Goal: Transaction & Acquisition: Purchase product/service

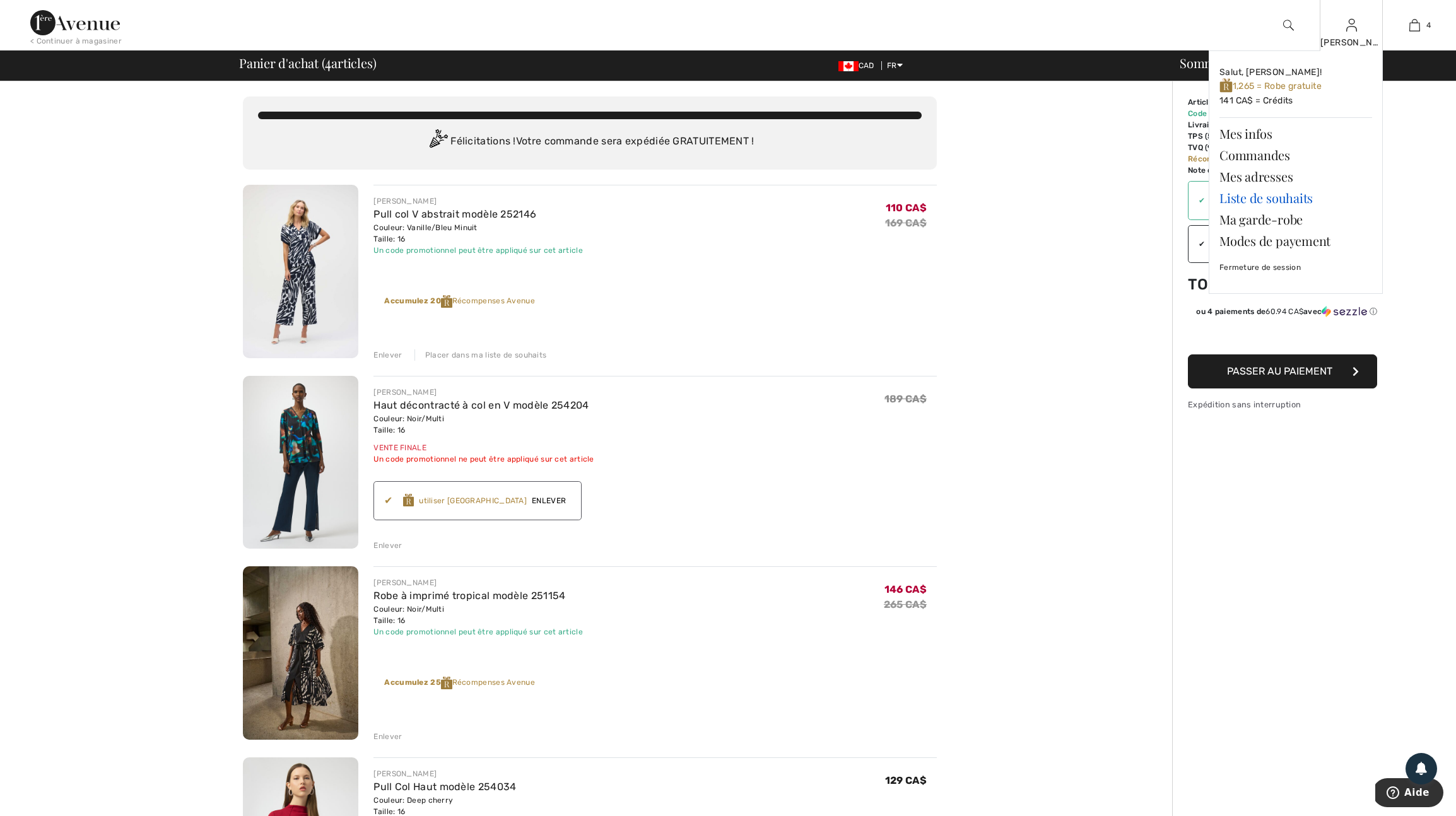
click at [1271, 200] on link "Liste de souhaits" at bounding box center [1296, 198] width 152 height 22
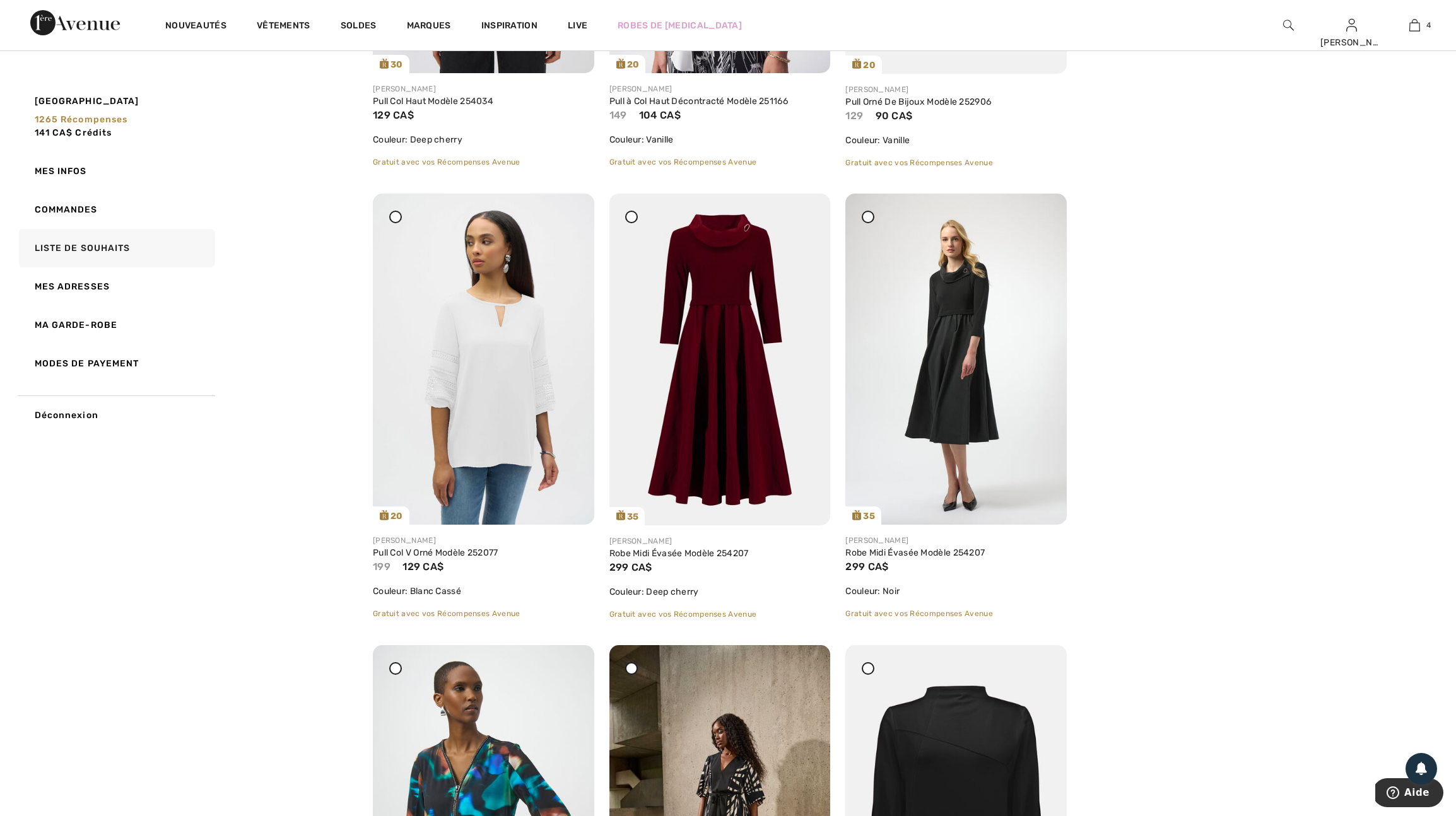
scroll to position [490, 0]
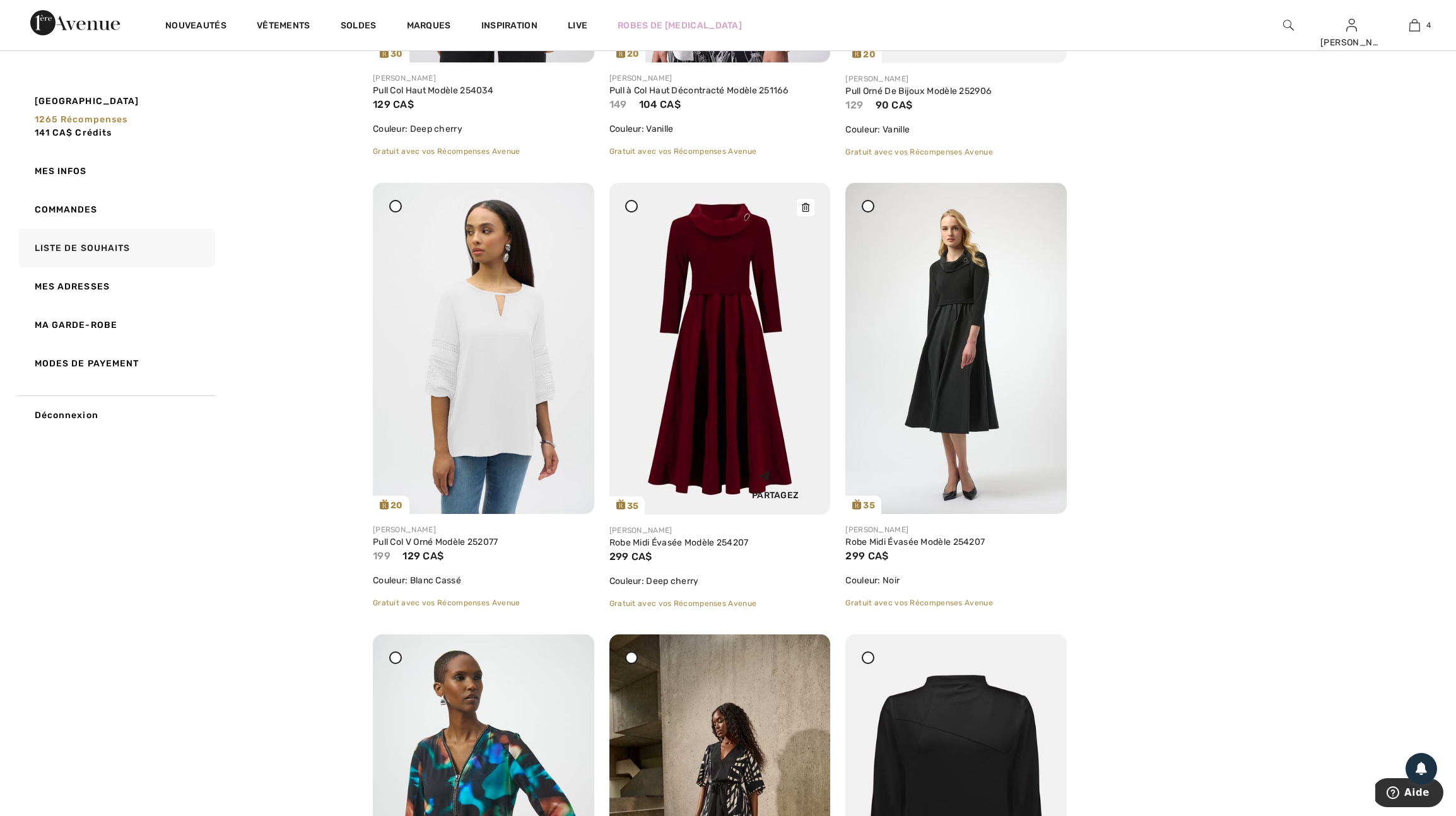
click at [718, 401] on img at bounding box center [720, 349] width 222 height 332
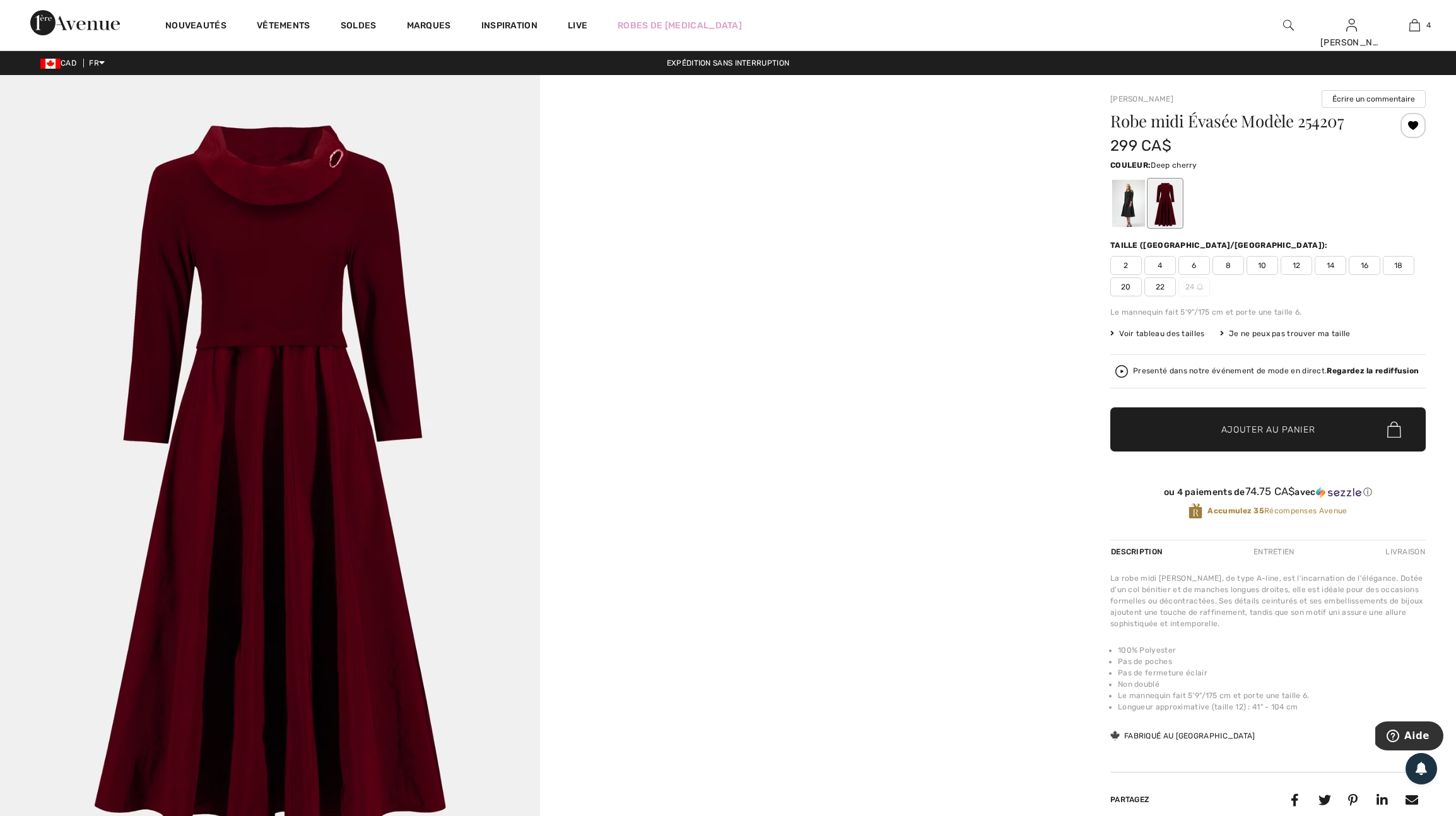
click at [1383, 275] on span "18" at bounding box center [1399, 265] width 31 height 19
click at [1277, 437] on span "Ajouter au panier" at bounding box center [1269, 430] width 94 height 13
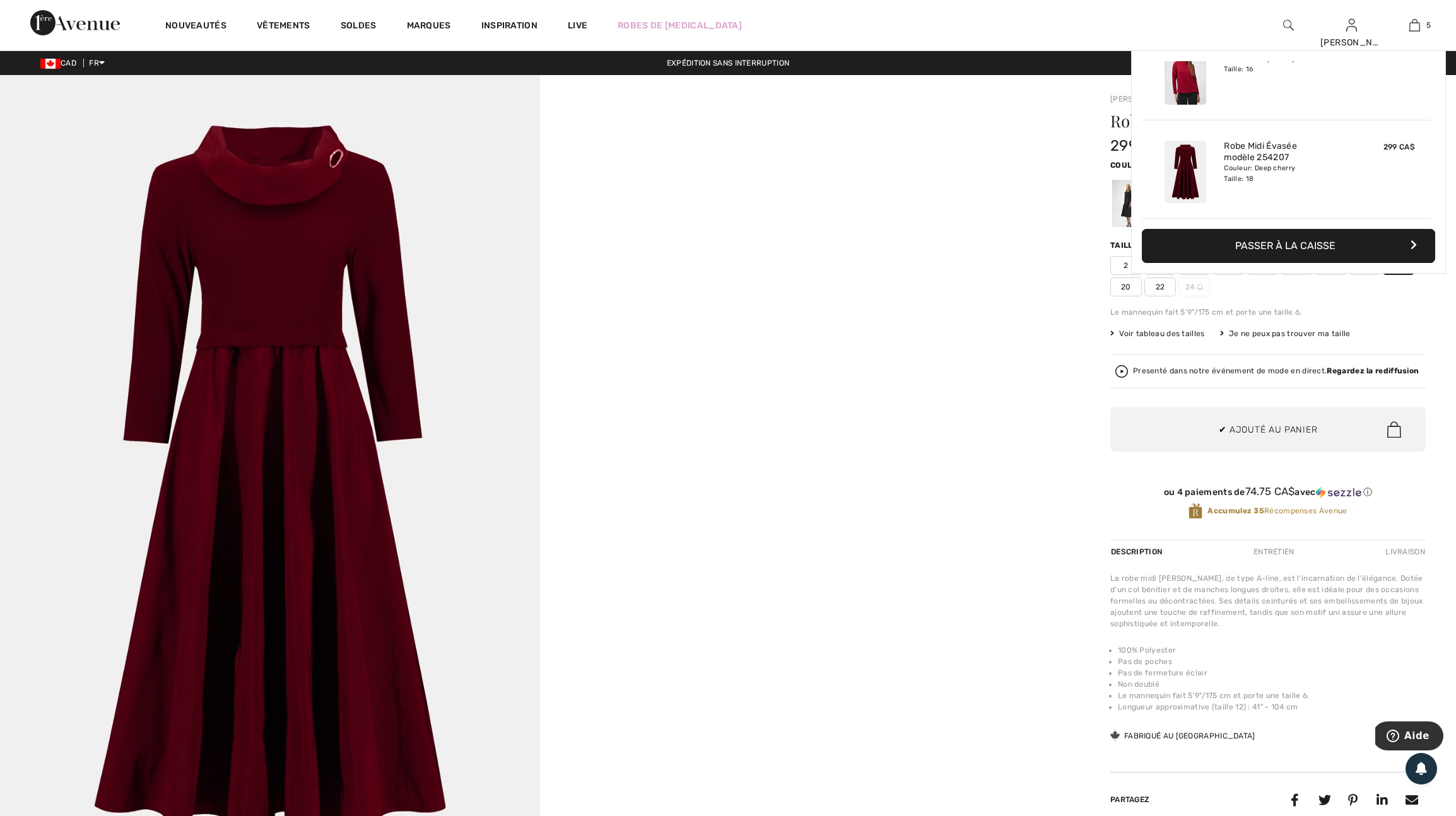
scroll to position [379, 0]
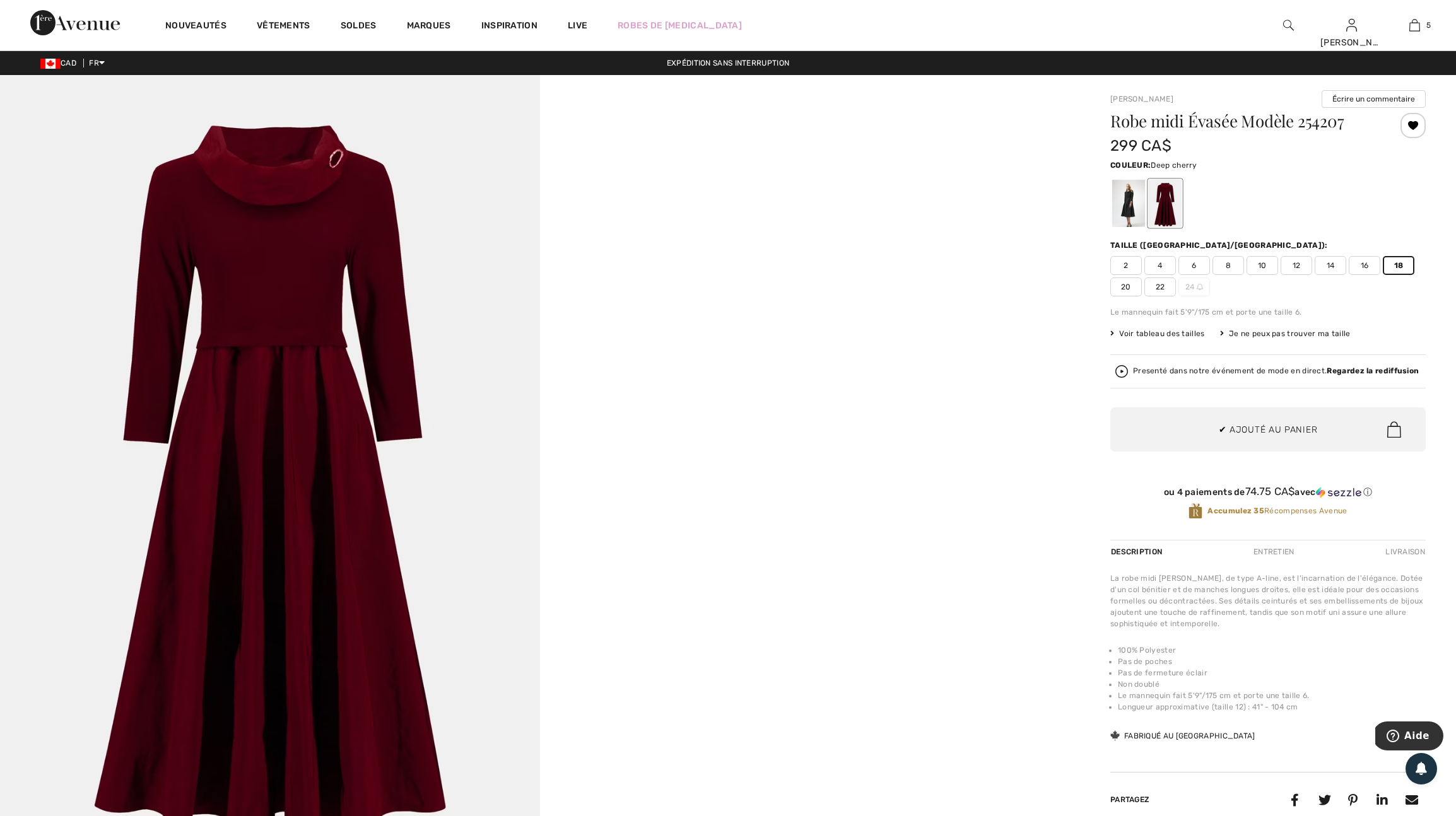
click at [1037, 349] on div at bounding box center [540, 479] width 1080 height 810
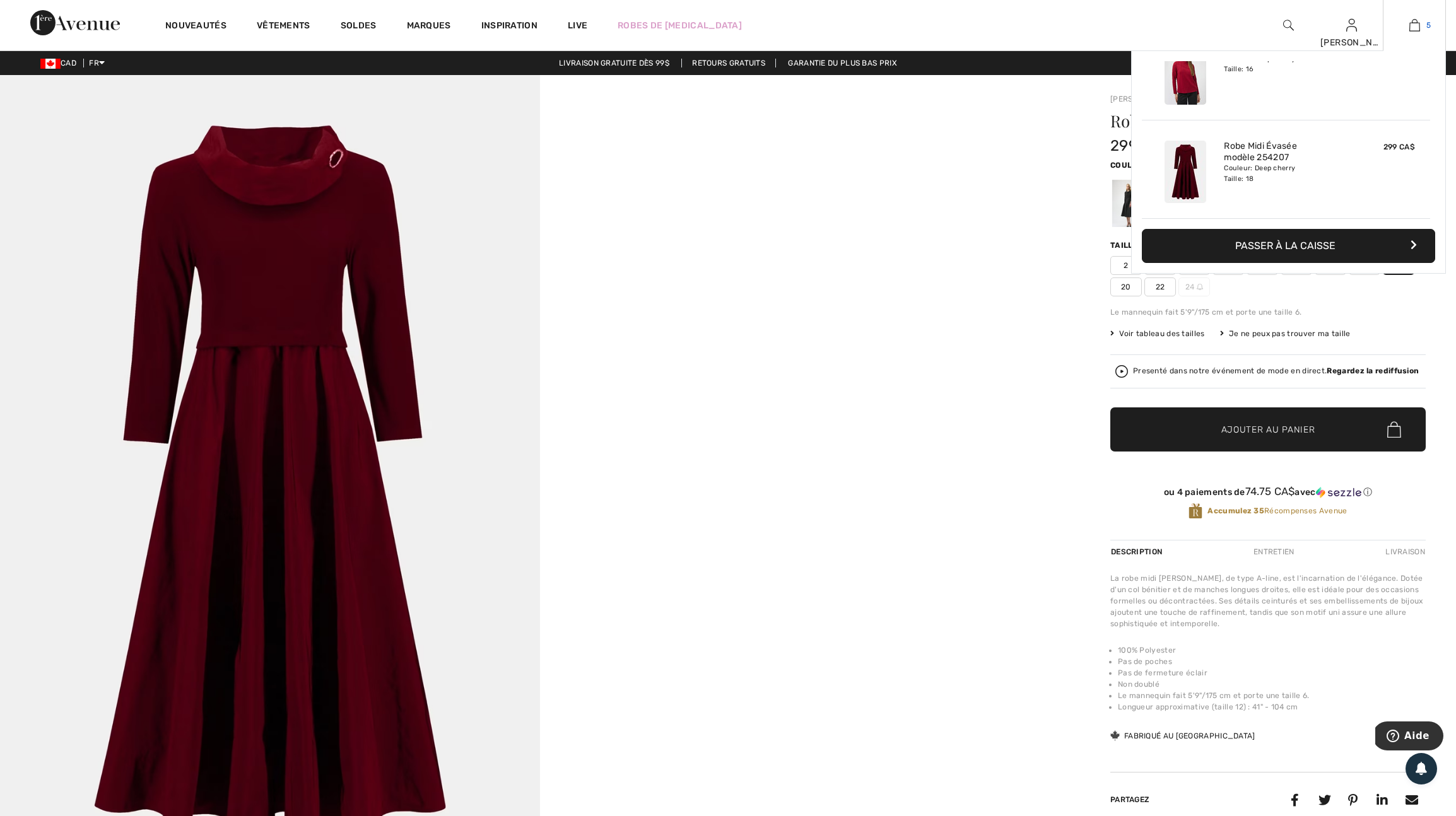
click at [1417, 24] on img at bounding box center [1415, 25] width 10 height 15
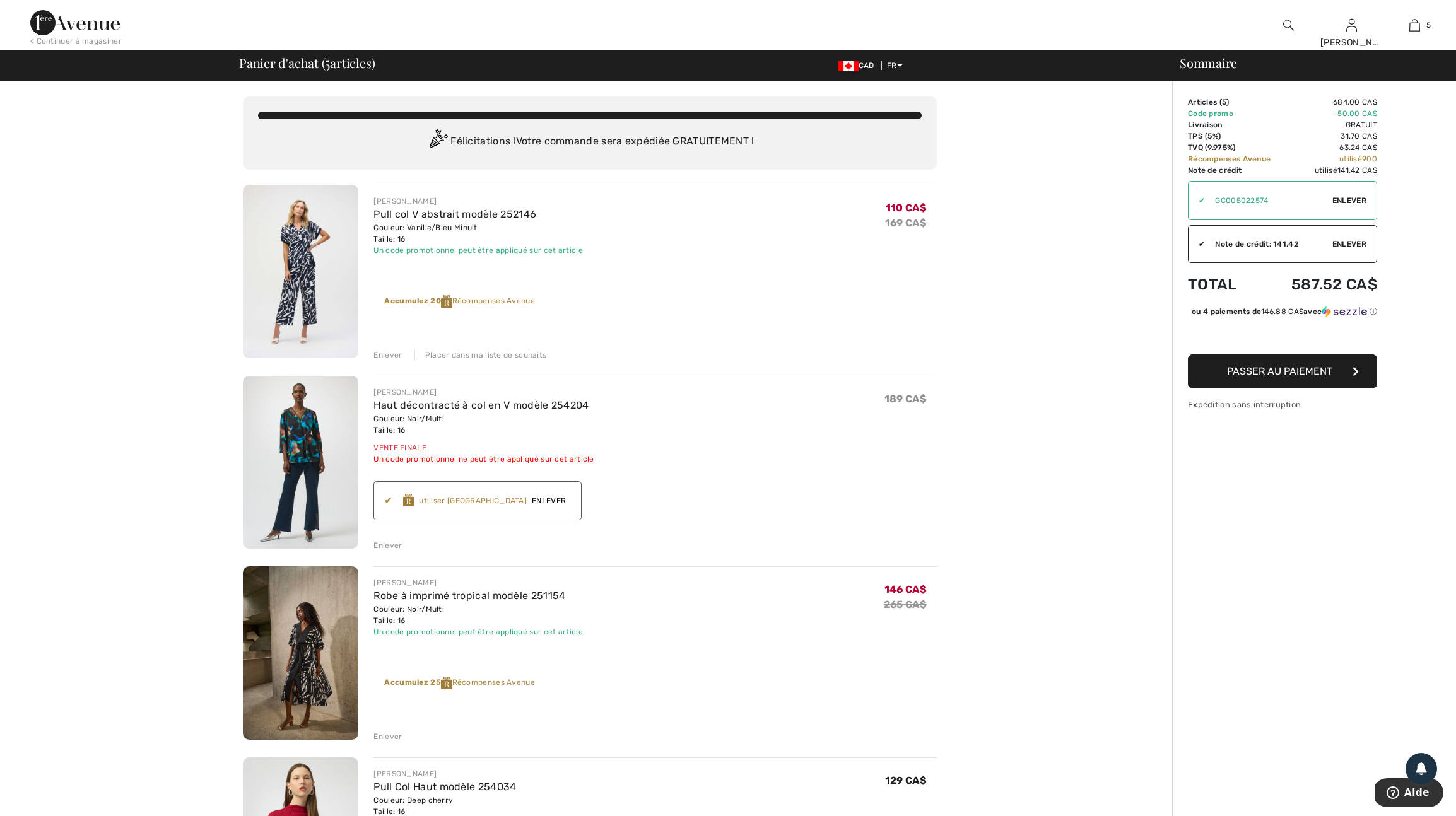
click at [571, 507] on span "Enlever" at bounding box center [549, 501] width 44 height 11
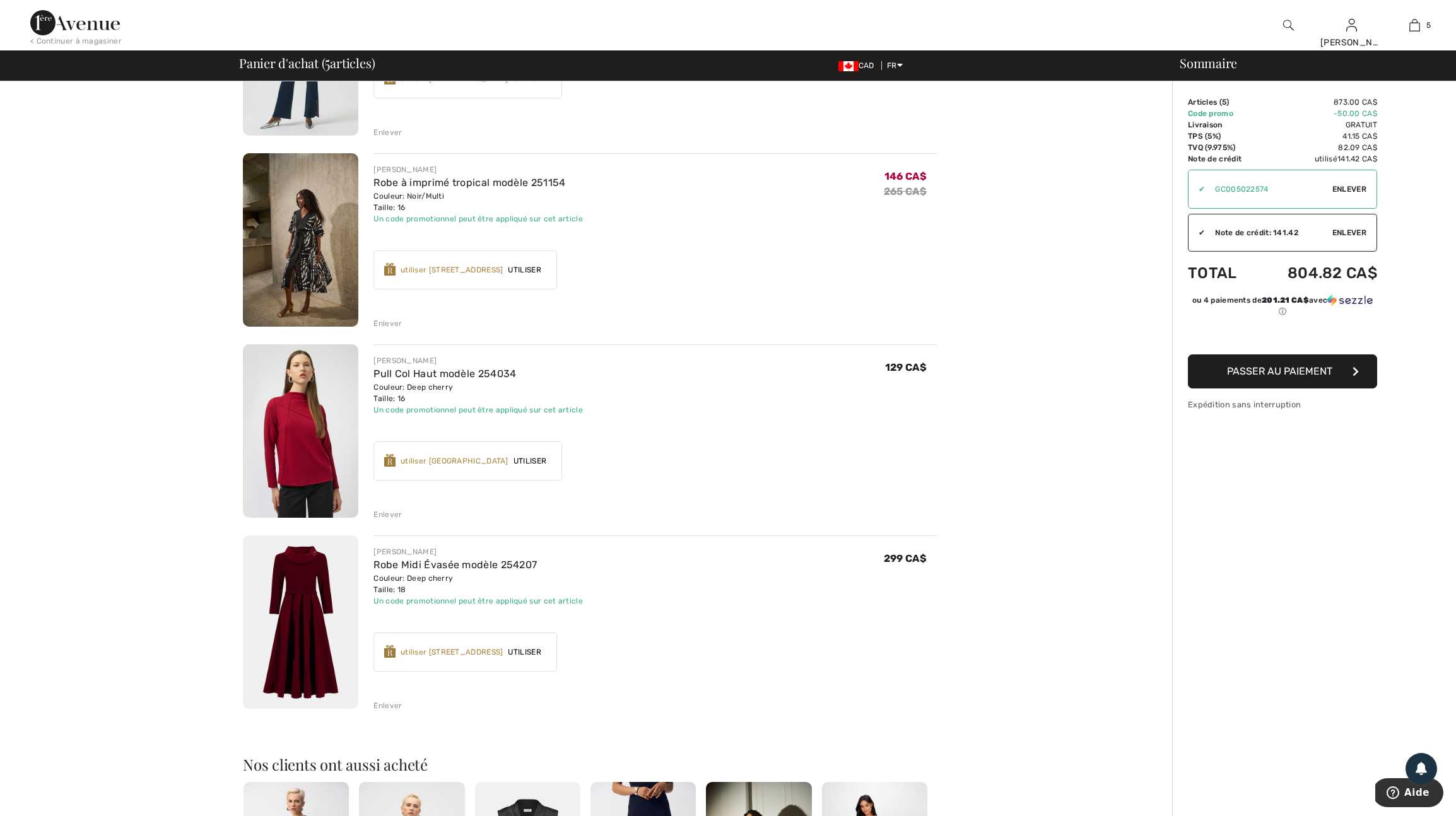
scroll to position [565, 0]
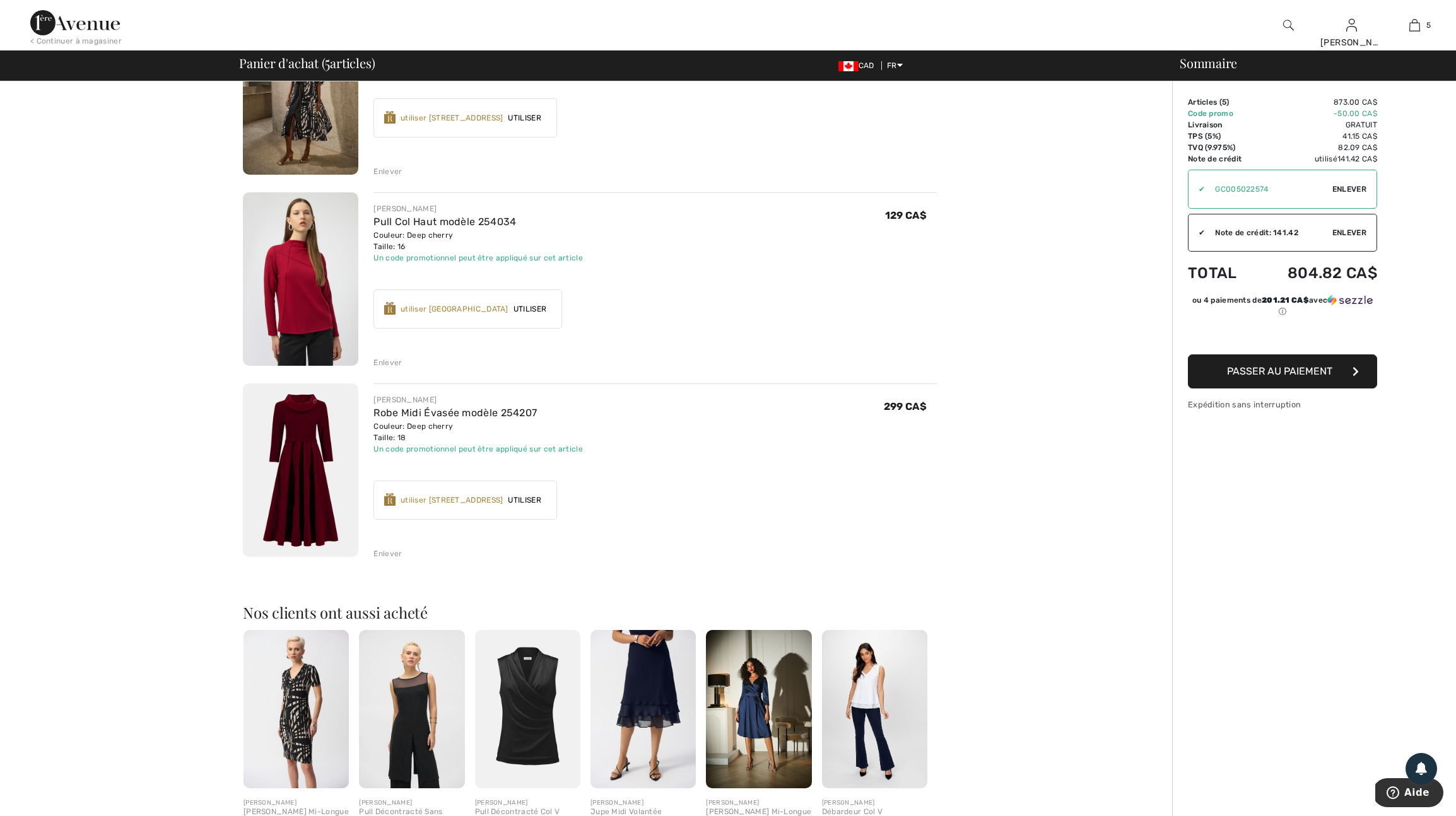
click at [546, 506] on span "Utiliser" at bounding box center [524, 500] width 43 height 11
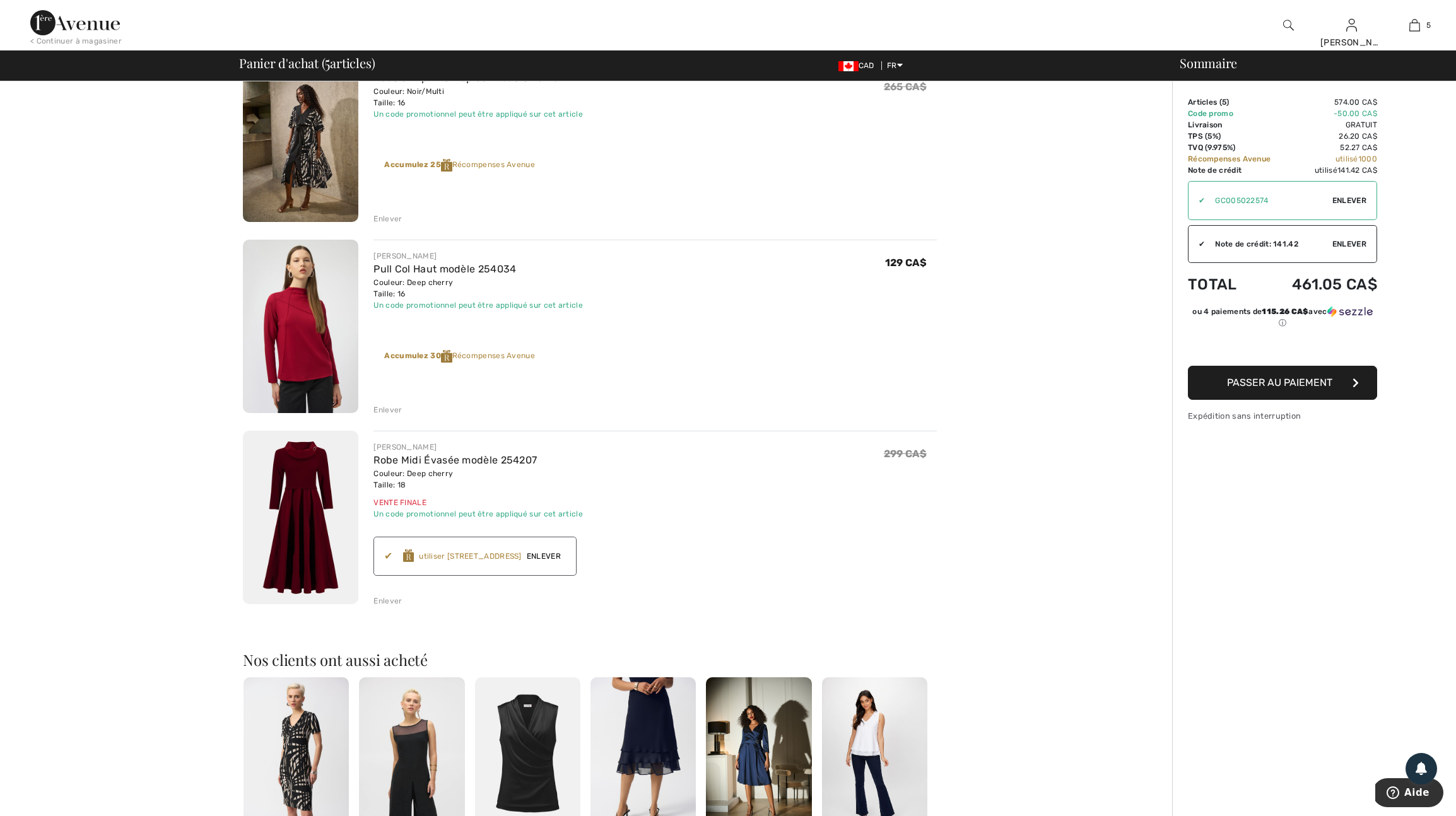
scroll to position [515, 0]
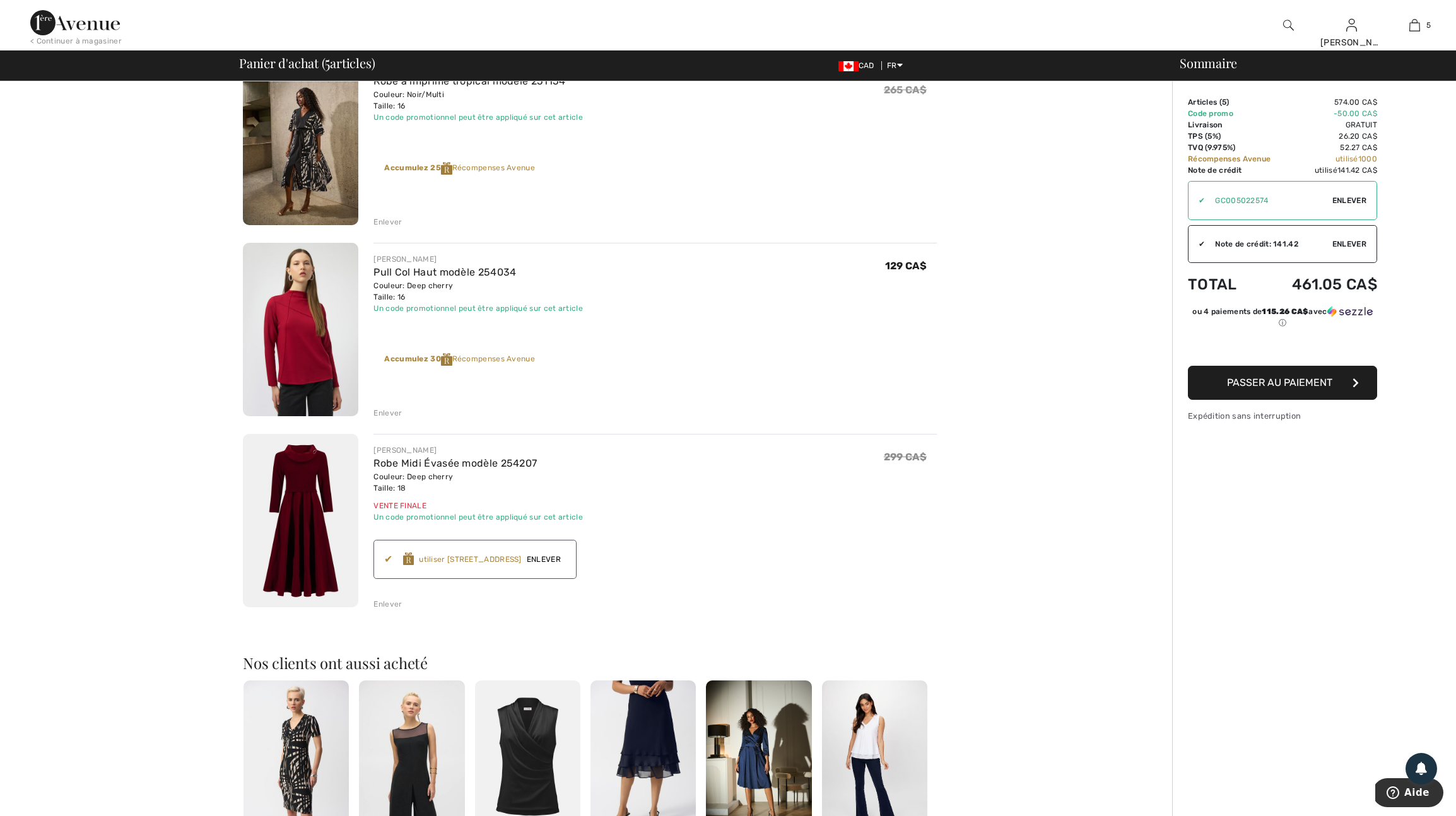
click at [392, 418] on div "Enlever" at bounding box center [387, 413] width 29 height 11
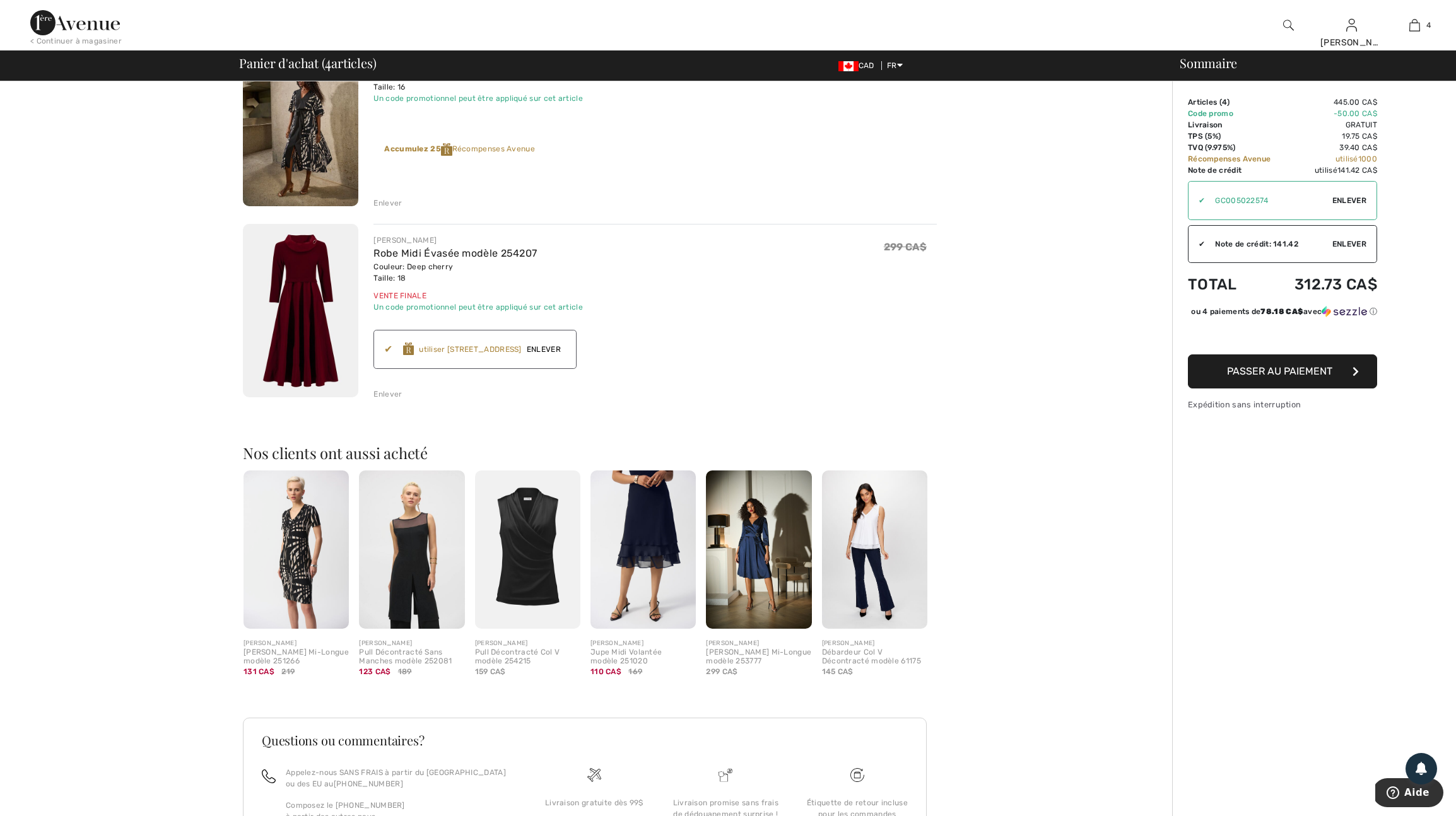
scroll to position [541, 0]
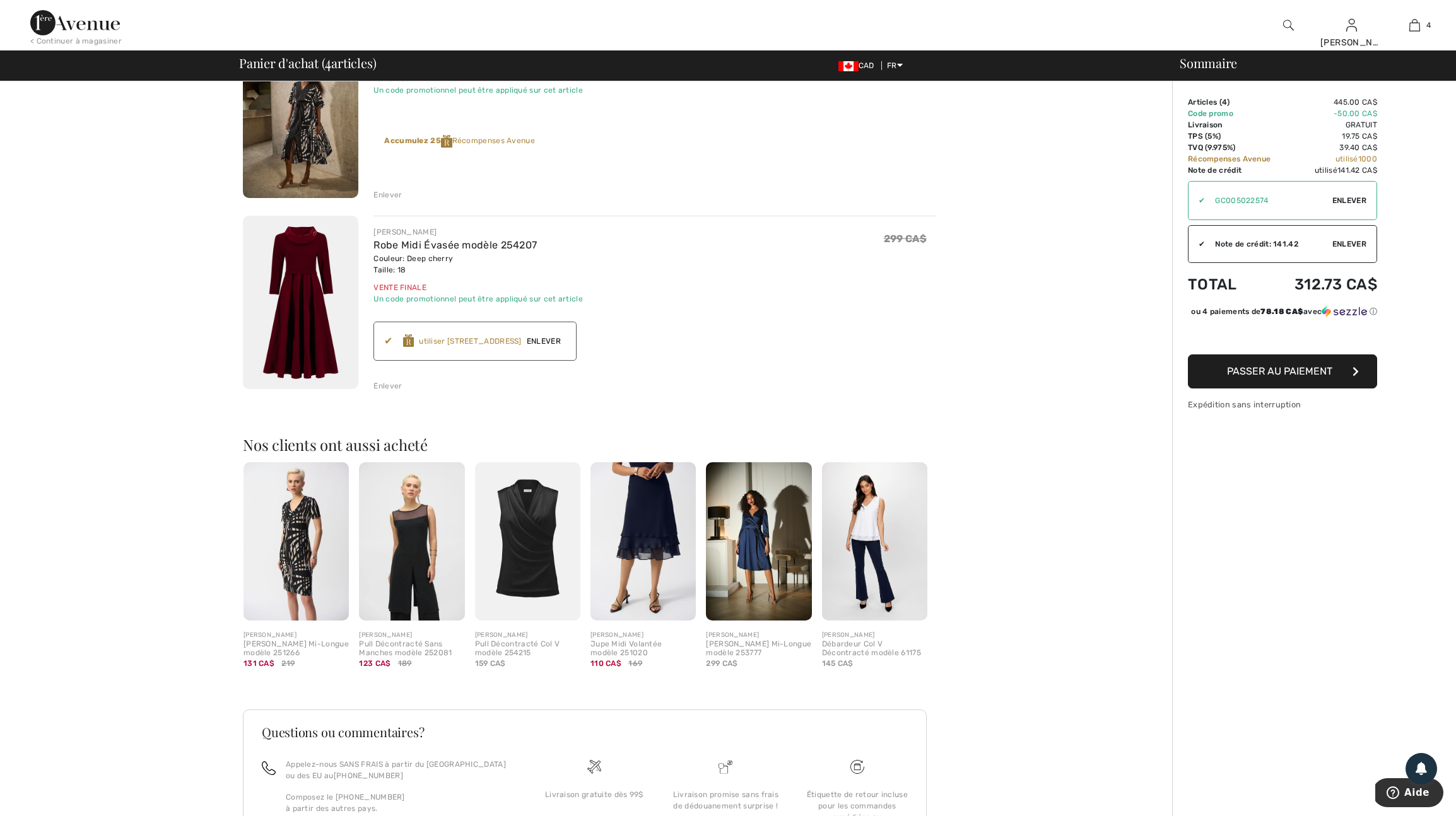
click at [301, 337] on img at bounding box center [301, 303] width 115 height 173
